Goal: Task Accomplishment & Management: Complete application form

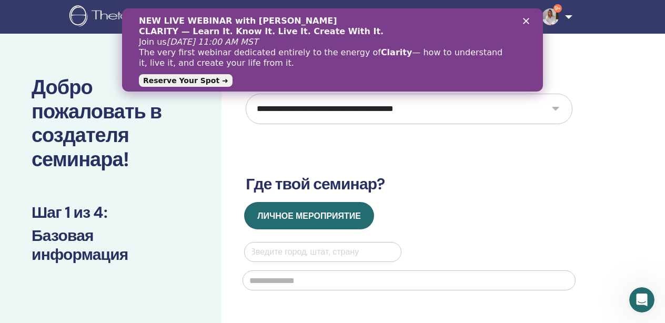
select select "****"
click at [527, 24] on div "NEW LIVE WEBINAR with Vianna Stibal CLARITY — Learn It. Know It. Live It. Creat…" at bounding box center [332, 50] width 421 height 75
click at [526, 21] on polygon "Закрыть" at bounding box center [526, 21] width 6 height 6
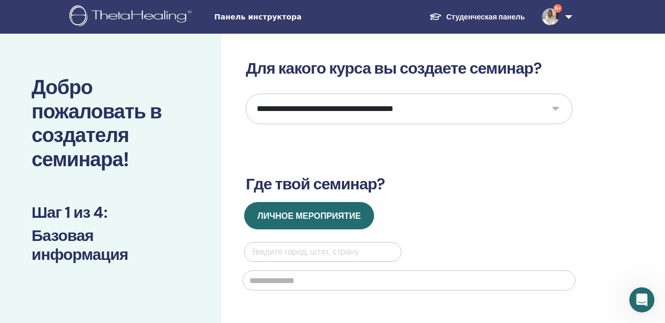
click at [224, 31] on div "Панель инструктора Студенческая панель 9+ MP Maria Polkovnikova Мое тета-обучен…" at bounding box center [333, 17] width 602 height 34
click at [229, 17] on span "Панель инструктора" at bounding box center [293, 17] width 158 height 11
click at [178, 17] on img at bounding box center [132, 17] width 126 height 24
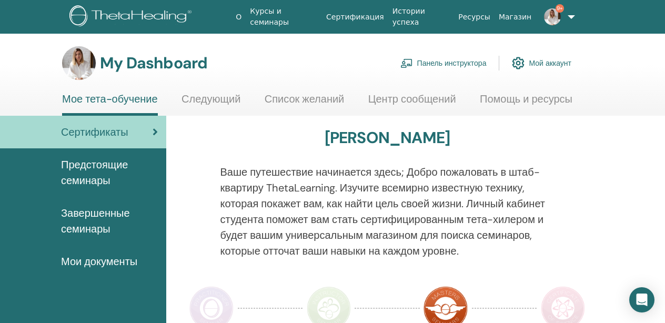
click at [452, 62] on link "Панель инструктора" at bounding box center [444, 63] width 86 height 23
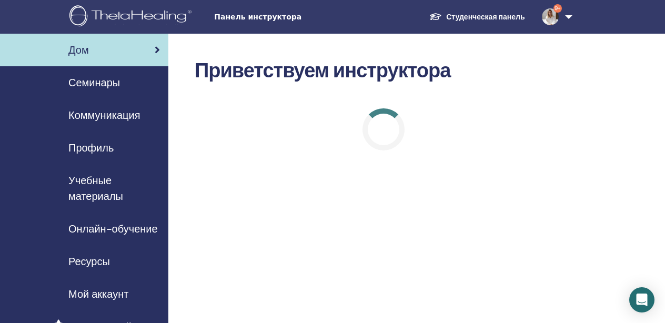
click at [82, 81] on span "Семинары" at bounding box center [94, 83] width 52 height 16
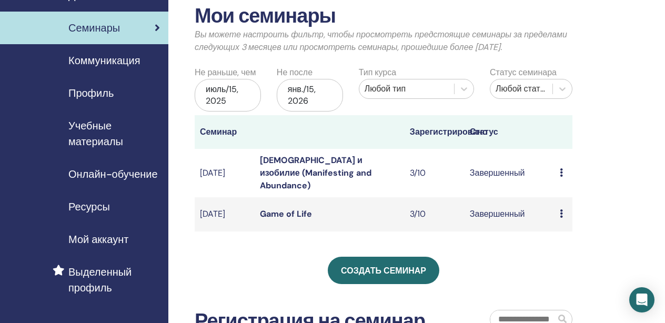
scroll to position [57, 0]
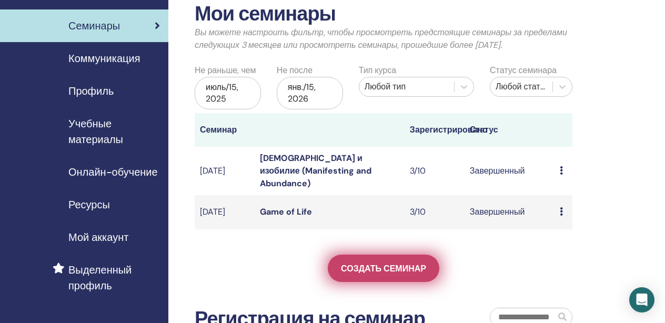
click at [364, 263] on span "Создать семинар" at bounding box center [383, 268] width 85 height 11
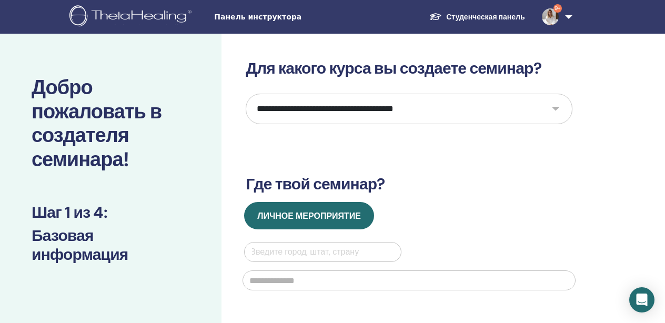
select select "****"
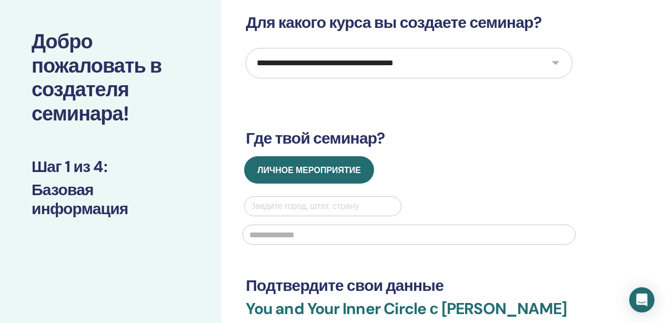
scroll to position [47, 0]
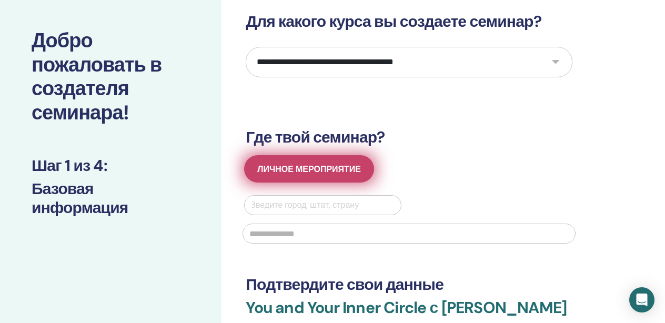
click at [321, 171] on span "Личное мероприятие" at bounding box center [309, 169] width 104 height 11
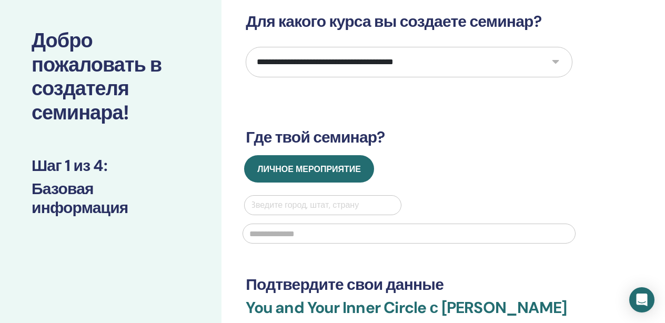
click at [319, 205] on div "Введите город, штат, страну" at bounding box center [322, 205] width 145 height 13
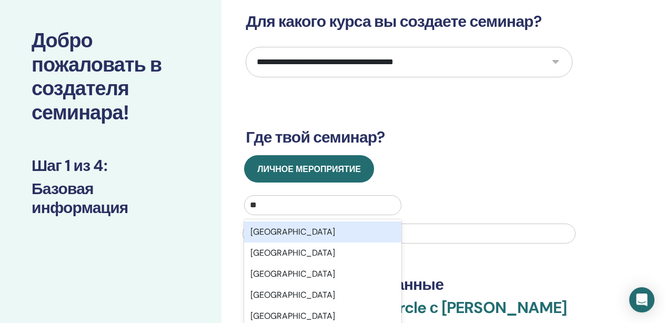
type input "***"
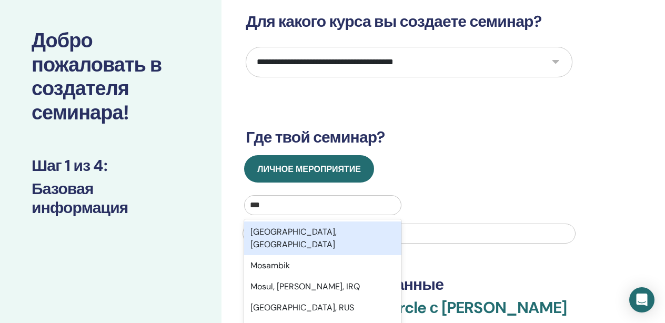
click at [325, 232] on div "Moscow, RUS" at bounding box center [322, 239] width 157 height 34
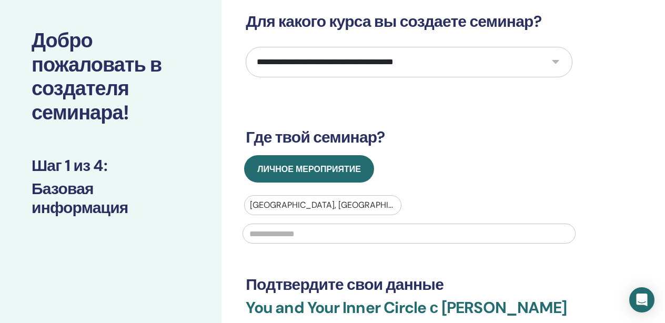
click at [291, 235] on input "text" at bounding box center [409, 234] width 333 height 20
paste input "**********"
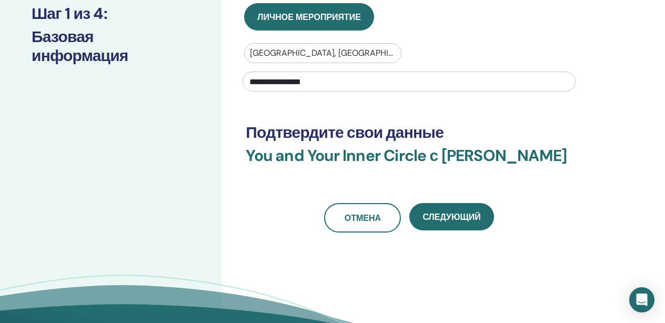
scroll to position [199, 0]
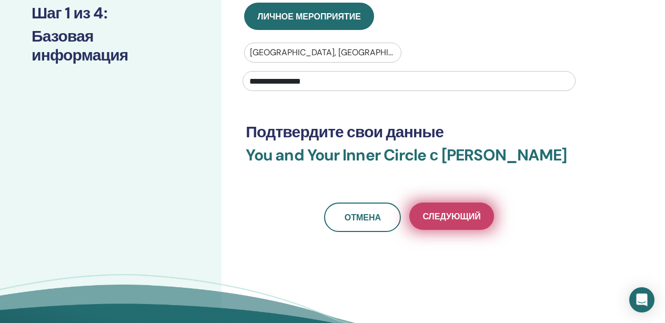
type input "**********"
click at [454, 222] on span "Следующий" at bounding box center [452, 216] width 58 height 11
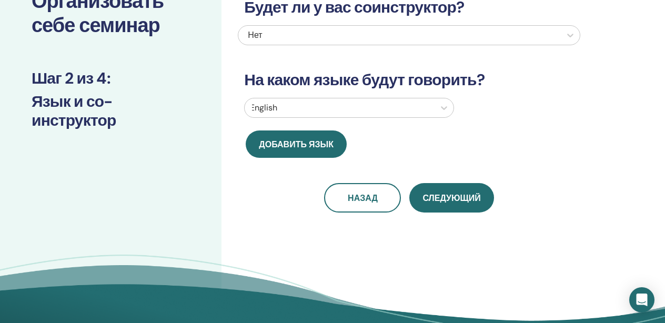
scroll to position [68, 0]
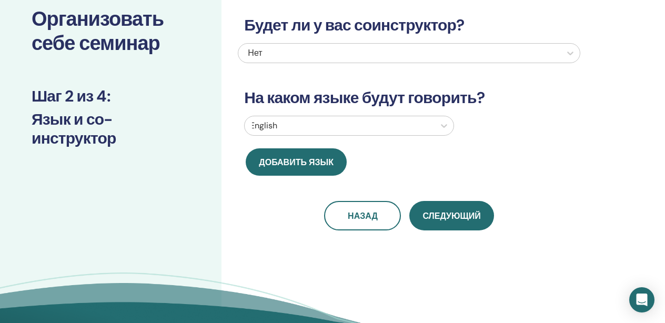
click at [415, 134] on div "English" at bounding box center [340, 125] width 190 height 19
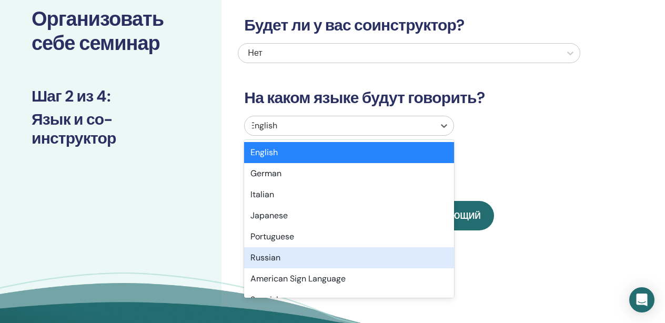
click at [342, 261] on div "Russian" at bounding box center [349, 257] width 210 height 21
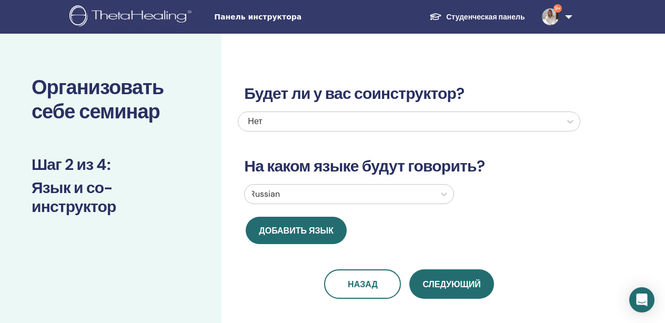
scroll to position [0, 0]
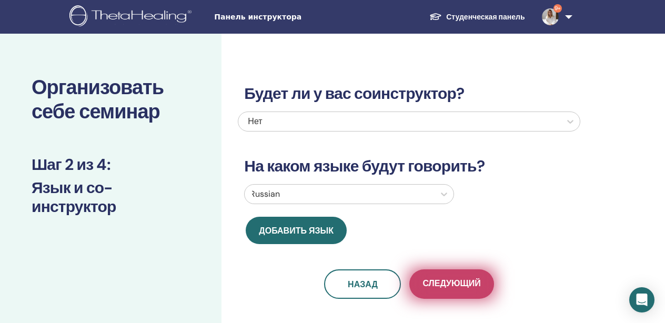
click at [443, 284] on span "Следующий" at bounding box center [452, 284] width 58 height 13
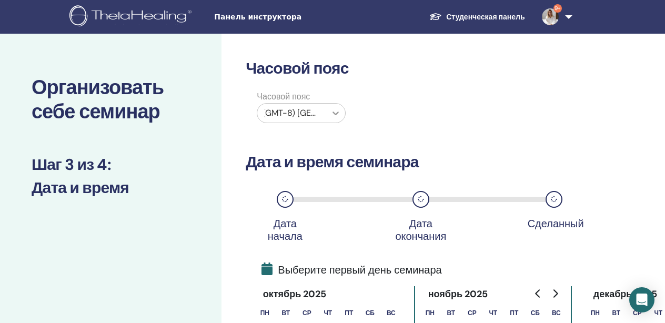
click at [339, 117] on icon at bounding box center [336, 113] width 11 height 11
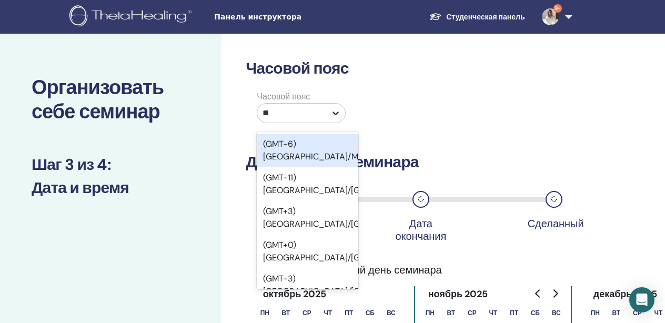
type input "***"
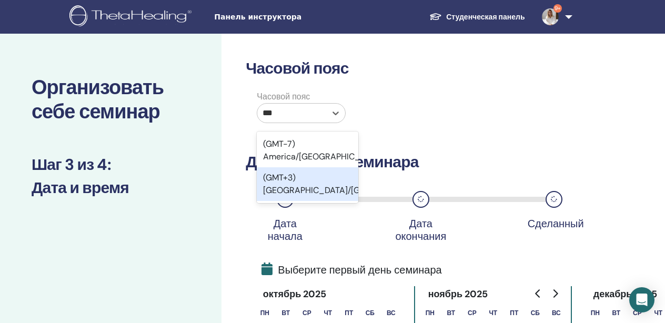
click at [320, 180] on div "(GMT+3) Europe/Moscow" at bounding box center [308, 184] width 102 height 34
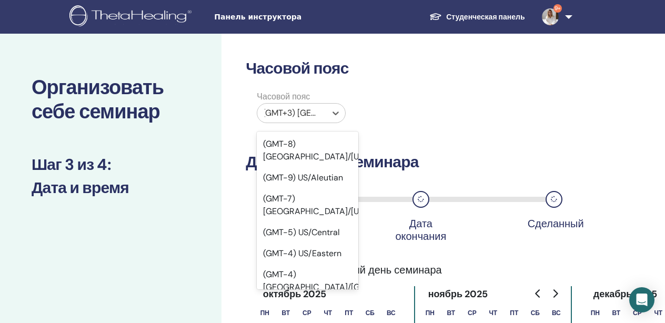
click at [314, 113] on div "(GMT+3) Europe/Moscow" at bounding box center [292, 113] width 58 height 13
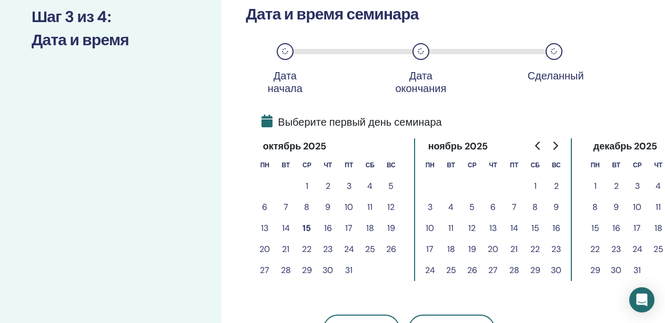
scroll to position [150, 0]
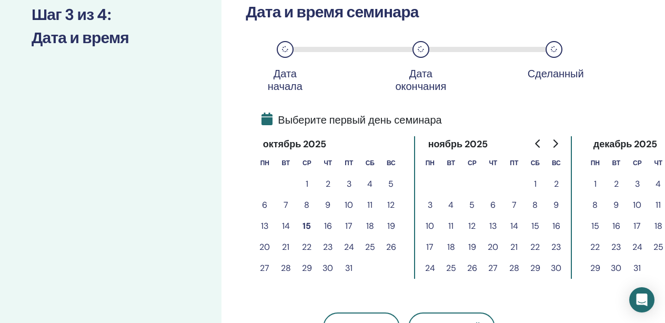
click at [373, 245] on button "25" at bounding box center [370, 247] width 21 height 21
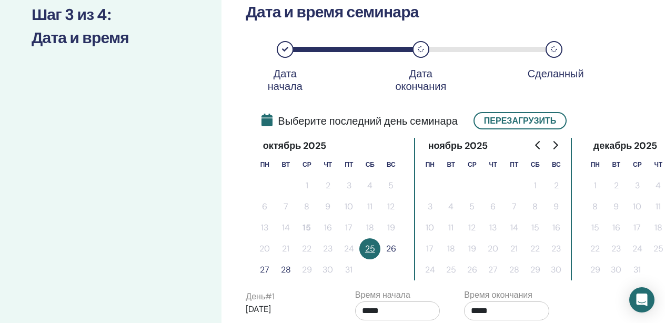
click at [392, 248] on button "26" at bounding box center [391, 248] width 21 height 21
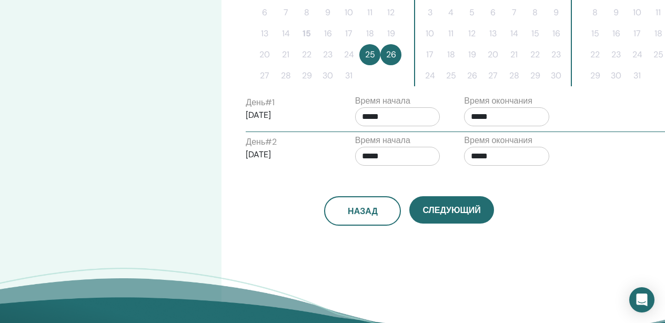
scroll to position [346, 0]
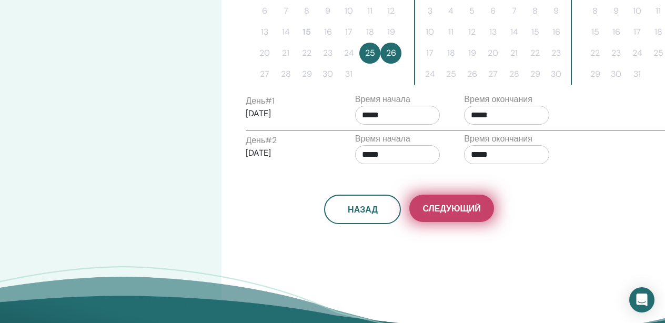
click at [437, 211] on span "Следующий" at bounding box center [452, 208] width 58 height 11
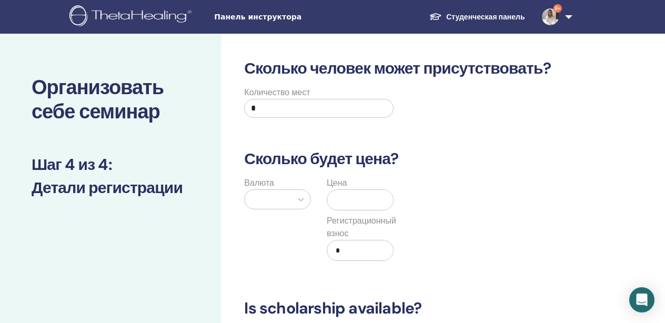
scroll to position [0, 0]
click at [371, 101] on input "*" at bounding box center [318, 108] width 149 height 19
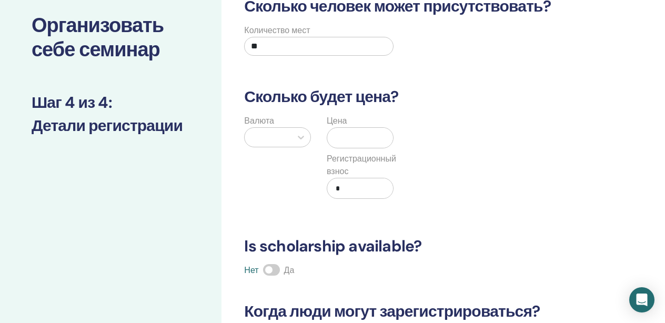
scroll to position [81, 0]
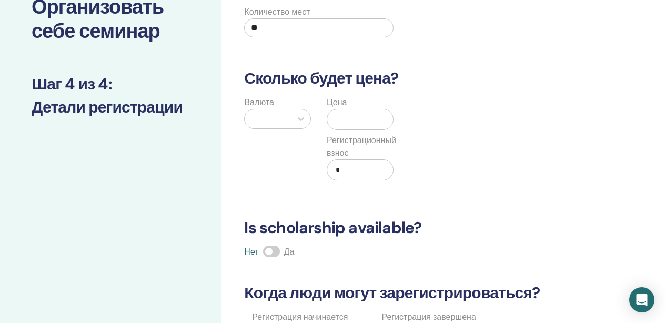
type input "**"
click at [286, 116] on div at bounding box center [268, 119] width 36 height 15
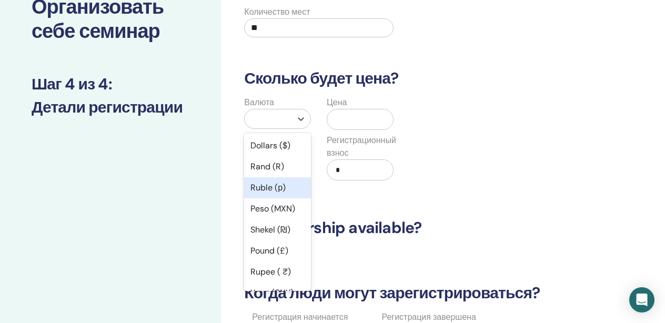
click at [274, 187] on div "Ruble (р)" at bounding box center [277, 187] width 67 height 21
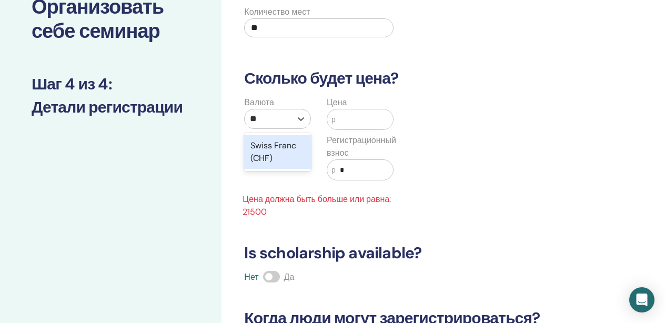
type input "*"
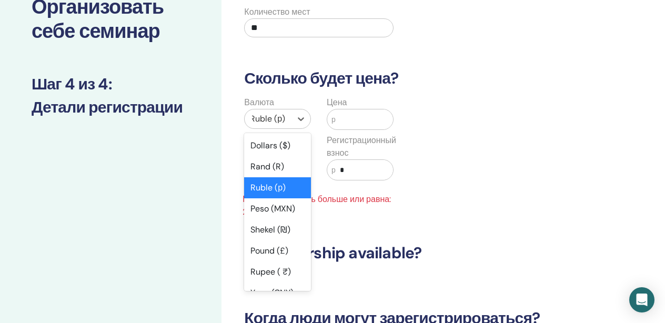
click at [295, 183] on div "Ruble (р)" at bounding box center [277, 187] width 67 height 21
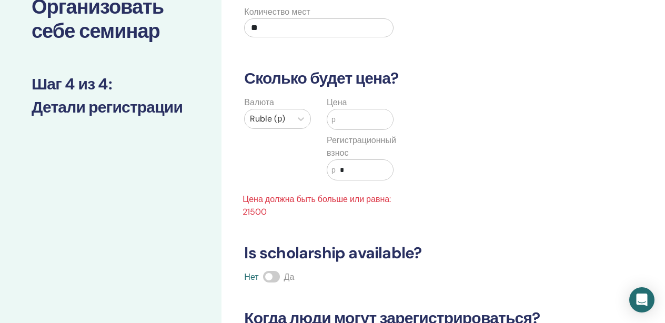
click at [340, 122] on input "text" at bounding box center [364, 119] width 57 height 20
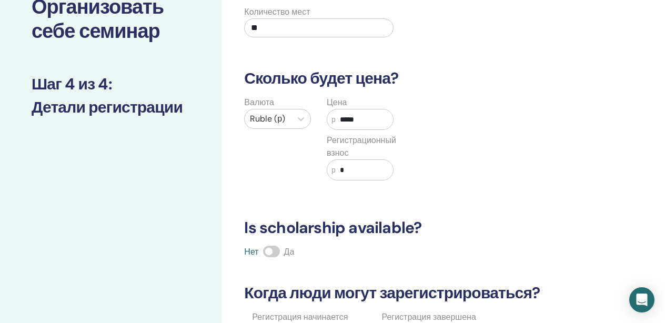
type input "*****"
click at [361, 167] on input "*" at bounding box center [364, 170] width 57 height 20
type input "*"
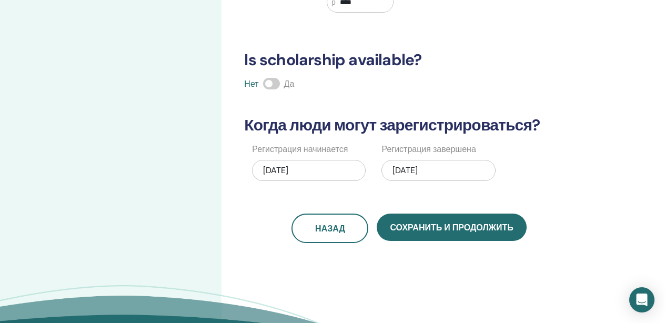
scroll to position [250, 0]
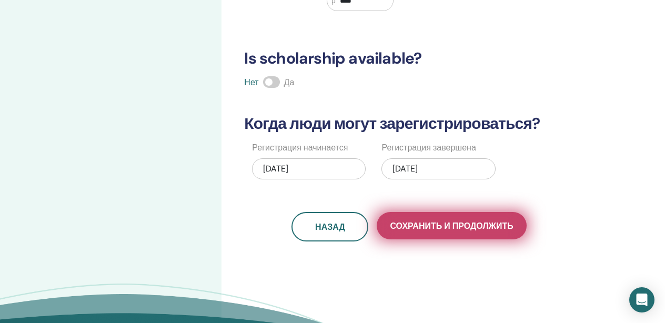
type input "****"
click at [440, 229] on span "Сохранить и продолжить" at bounding box center [451, 226] width 123 height 11
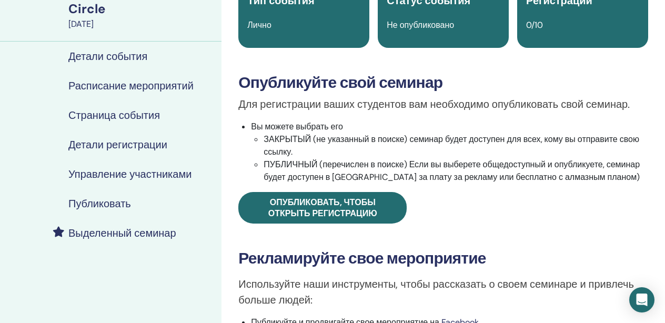
scroll to position [103, 0]
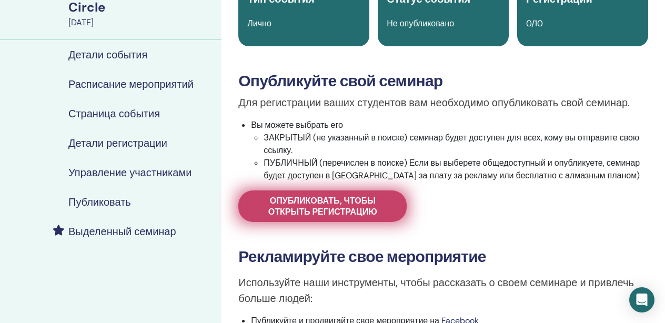
click at [323, 204] on span "Опубликовать, чтобы открыть регистрацию" at bounding box center [323, 206] width 142 height 22
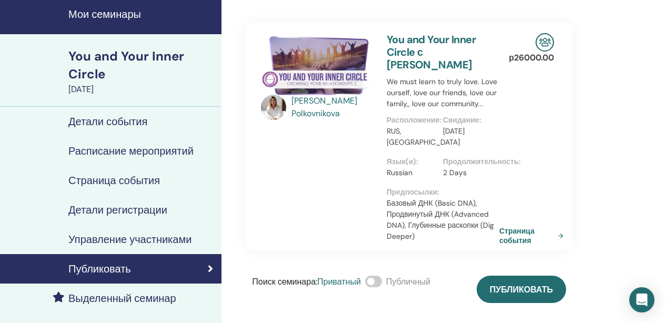
scroll to position [35, 0]
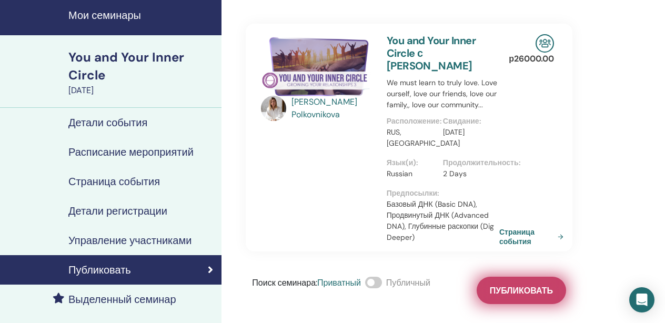
click at [517, 290] on span "Публиковать" at bounding box center [521, 290] width 63 height 11
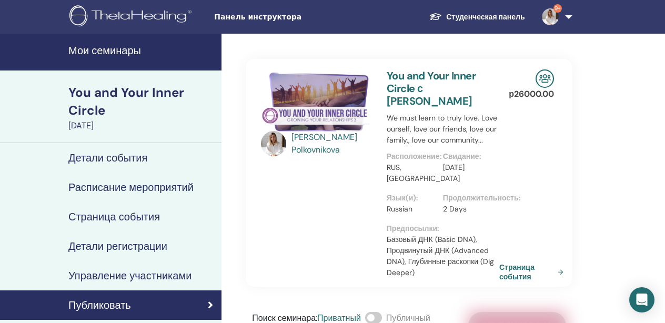
scroll to position [0, 0]
click at [107, 47] on h4 "Мои семинары" at bounding box center [141, 50] width 147 height 13
